Goal: Task Accomplishment & Management: Complete application form

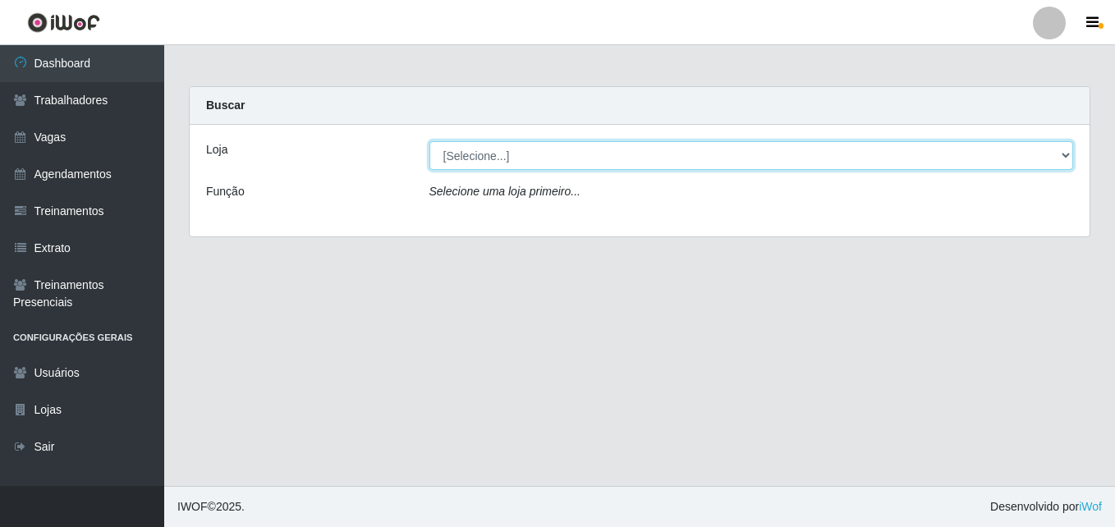
click at [548, 154] on select "[Selecione...] Bemais Supermercados - [GEOGRAPHIC_DATA]" at bounding box center [751, 155] width 644 height 29
click at [1066, 156] on select "[Selecione...] Bemais Supermercados - [GEOGRAPHIC_DATA]" at bounding box center [751, 155] width 644 height 29
click at [1066, 155] on select "[Selecione...] Bemais Supermercados - [GEOGRAPHIC_DATA]" at bounding box center [751, 155] width 644 height 29
select select "250"
click at [429, 141] on select "[Selecione...] Bemais Supermercados - [GEOGRAPHIC_DATA]" at bounding box center [751, 155] width 644 height 29
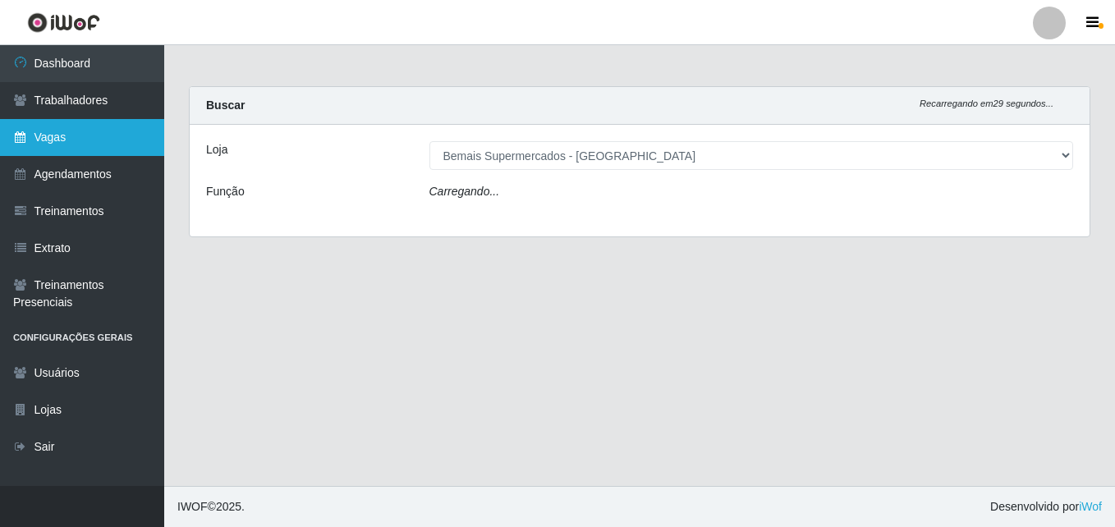
click at [59, 137] on link "Vagas" at bounding box center [82, 137] width 164 height 37
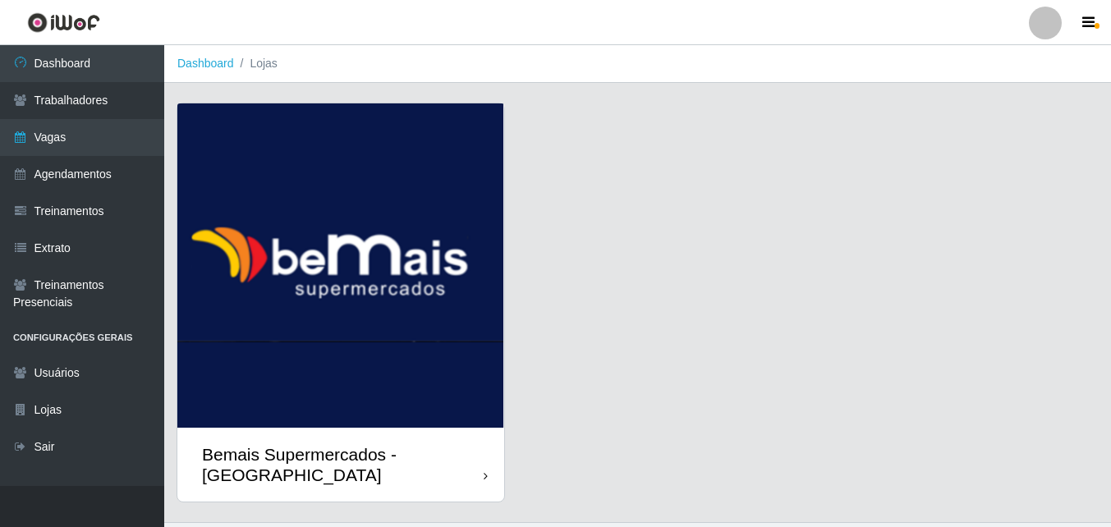
click at [479, 433] on div "Bemais Supermercados - [GEOGRAPHIC_DATA]" at bounding box center [340, 465] width 327 height 74
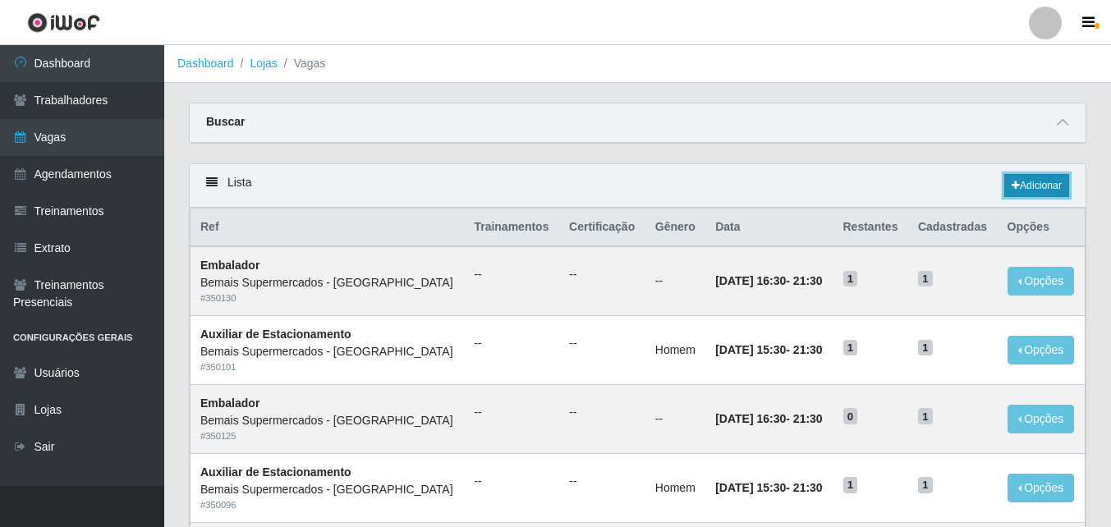
click at [1028, 184] on link "Adicionar" at bounding box center [1036, 185] width 65 height 23
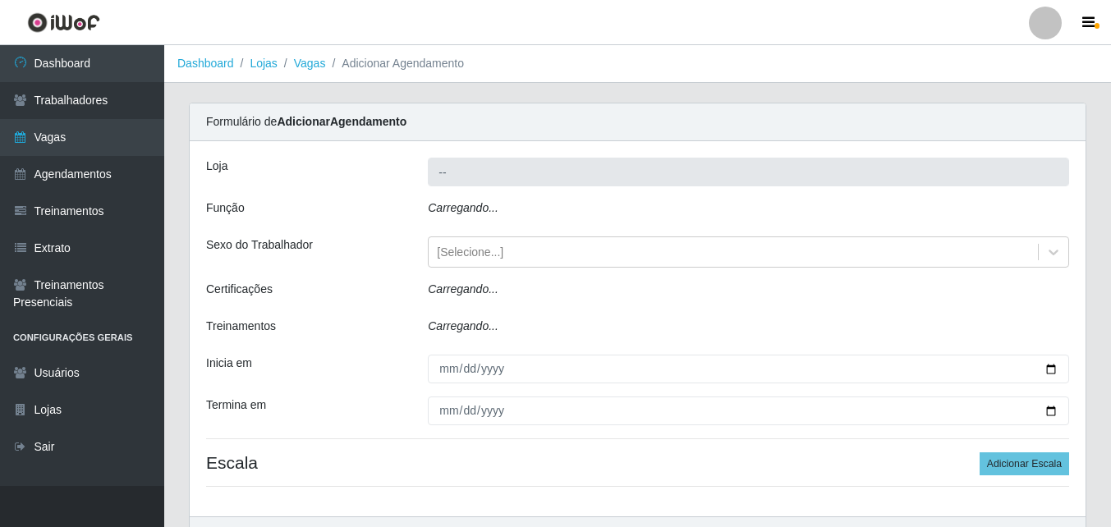
type input "Bemais Supermercados - [GEOGRAPHIC_DATA]"
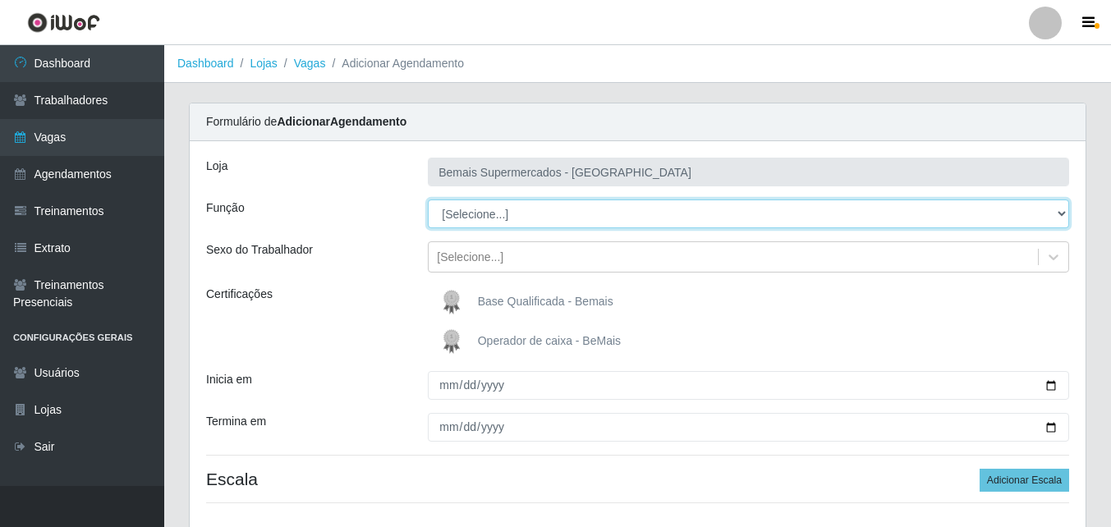
click at [1060, 212] on select "[Selecione...] ASG ASG + ASG ++ Auxiliar de Estacionamento Auxiliar de Estacion…" at bounding box center [748, 214] width 641 height 29
select select "119"
click at [428, 200] on select "[Selecione...] ASG ASG + ASG ++ Auxiliar de Estacionamento Auxiliar de Estacion…" at bounding box center [748, 214] width 641 height 29
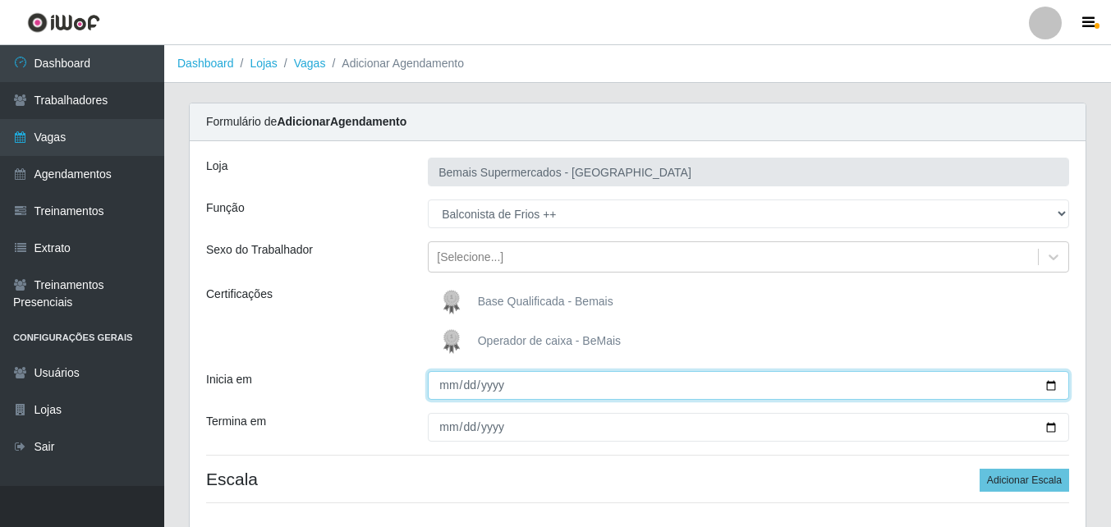
click at [1051, 388] on input "Inicia em" at bounding box center [748, 385] width 641 height 29
click at [1048, 385] on input "Inicia em" at bounding box center [748, 385] width 641 height 29
